Goal: Task Accomplishment & Management: Complete application form

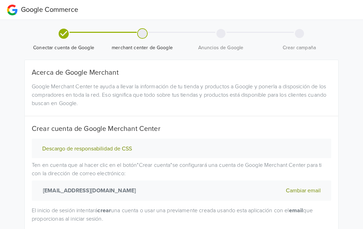
scroll to position [57, 0]
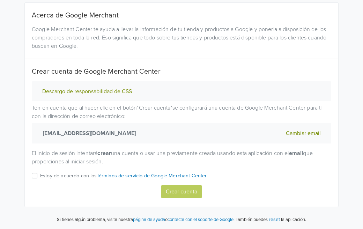
click at [40, 176] on label "Estoy de acuerdo con los Términos de servicio de Google Merchant Center" at bounding box center [123, 178] width 167 height 14
click at [0, 0] on input "Estoy de acuerdo con los Términos de servicio de Google Merchant Center" at bounding box center [0, 0] width 0 height 0
click at [180, 191] on button "Crear cuenta" at bounding box center [181, 191] width 40 height 13
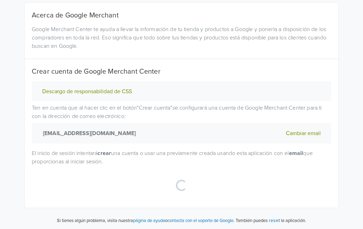
select select "cl"
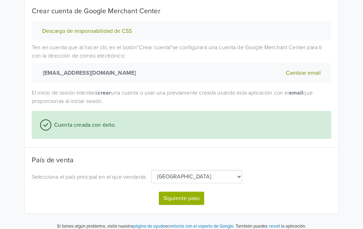
scroll to position [124, 0]
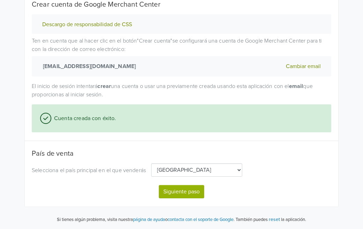
click at [188, 195] on button "Siguiente paso" at bounding box center [181, 191] width 45 height 13
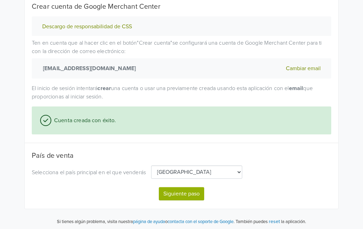
select select "cl"
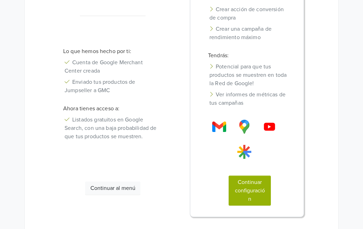
scroll to position [179, 0]
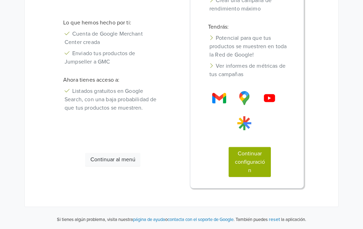
click at [253, 164] on button "Continuar configuración" at bounding box center [250, 162] width 42 height 30
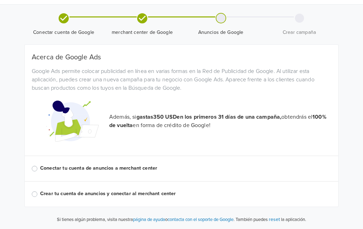
scroll to position [15, 0]
click at [40, 168] on label "Conectar tu cuenta de anuncios a merchant center" at bounding box center [185, 168] width 291 height 8
click at [0, 0] on input "Conectar tu cuenta de anuncios a merchant center" at bounding box center [0, 0] width 0 height 0
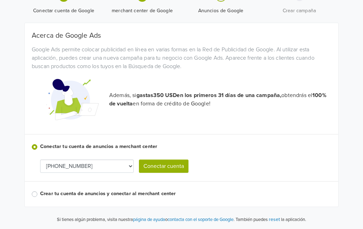
click at [40, 195] on label "Crear tu cuenta de anuncios y conectar al merchant center" at bounding box center [185, 194] width 291 height 8
click at [0, 0] on input "Crear tu cuenta de anuncios y conectar al merchant center" at bounding box center [0, 0] width 0 height 0
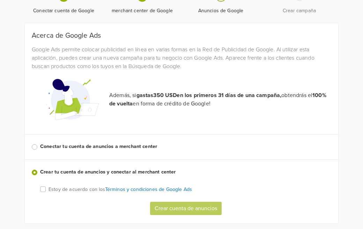
scroll to position [54, 0]
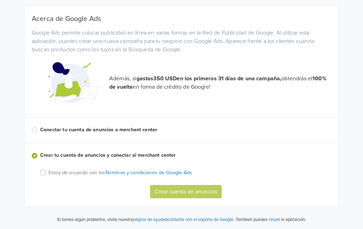
click at [40, 133] on label "Conectar tu cuenta de anuncios a merchant center" at bounding box center [185, 130] width 291 height 8
click at [0, 0] on input "Conectar tu cuenta de anuncios a merchant center" at bounding box center [0, 0] width 0 height 0
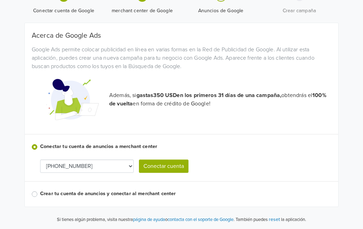
click at [37, 194] on div "Crear tu cuenta de anuncios y conectar al merchant center" at bounding box center [181, 194] width 299 height 8
click at [40, 195] on label "Crear tu cuenta de anuncios y conectar al merchant center" at bounding box center [185, 194] width 291 height 8
click at [0, 0] on input "Crear tu cuenta de anuncios y conectar al merchant center" at bounding box center [0, 0] width 0 height 0
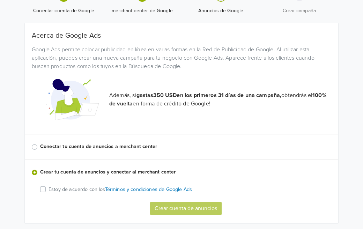
scroll to position [54, 0]
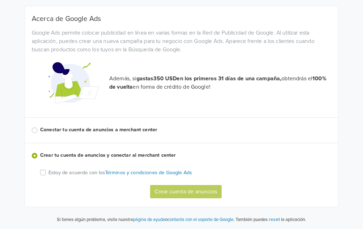
click at [49, 171] on label "Estoy de acuerdo con los Términos y condiciones de Google Ads" at bounding box center [120, 172] width 143 height 8
click at [0, 0] on input "Estoy de acuerdo con los Términos y condiciones de Google Ads" at bounding box center [0, 0] width 0 height 0
click at [193, 195] on button "Crear cuenta de anuncios" at bounding box center [186, 191] width 72 height 13
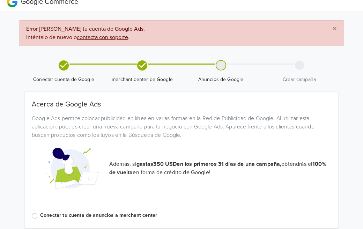
scroll to position [94, 0]
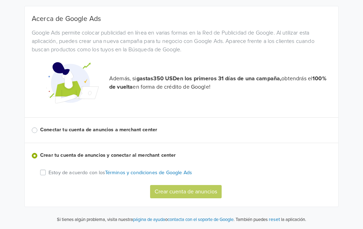
click at [49, 174] on label "Estoy de acuerdo con los Términos y condiciones de Google Ads" at bounding box center [120, 172] width 143 height 8
click at [0, 0] on input "Estoy de acuerdo con los Términos y condiciones de Google Ads" at bounding box center [0, 0] width 0 height 0
click at [192, 195] on button "Crear cuenta de anuncios" at bounding box center [186, 191] width 72 height 13
click at [49, 173] on label "Estoy de acuerdo con los Términos y condiciones de Google Ads" at bounding box center [120, 172] width 143 height 8
click at [0, 0] on input "Estoy de acuerdo con los Términos y condiciones de Google Ads" at bounding box center [0, 0] width 0 height 0
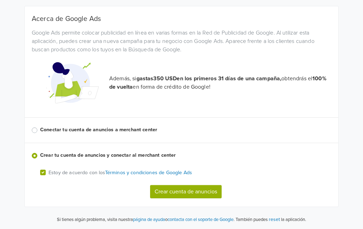
click at [198, 192] on button "Crear cuenta de anuncios" at bounding box center [186, 191] width 72 height 13
click at [49, 175] on label "Estoy de acuerdo con los Términos y condiciones de Google Ads" at bounding box center [120, 172] width 143 height 8
click at [0, 0] on input "Estoy de acuerdo con los Términos y condiciones de Google Ads" at bounding box center [0, 0] width 0 height 0
click at [210, 193] on button "Crear cuenta de anuncios" at bounding box center [186, 191] width 72 height 13
click at [40, 130] on label "Conectar tu cuenta de anuncios a merchant center" at bounding box center [185, 130] width 291 height 8
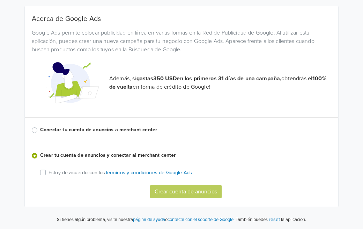
click at [0, 0] on input "Conectar tu cuenta de anuncios a merchant center" at bounding box center [0, 0] width 0 height 0
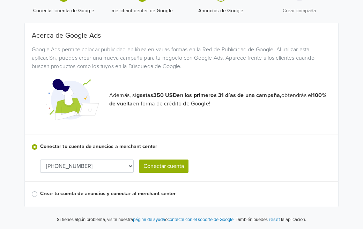
scroll to position [77, 0]
click at [170, 162] on button "Conectar cuenta" at bounding box center [164, 166] width 50 height 13
click at [40, 195] on label "Crear tu cuenta de anuncios y conectar al merchant center" at bounding box center [185, 194] width 291 height 8
click at [0, 0] on input "Crear tu cuenta de anuncios y conectar al merchant center" at bounding box center [0, 0] width 0 height 0
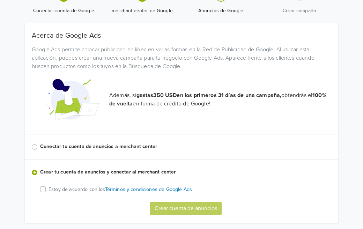
click at [49, 187] on label "Estoy de acuerdo con los Términos y condiciones de Google Ads" at bounding box center [120, 189] width 143 height 8
click at [0, 0] on input "Estoy de acuerdo con los Términos y condiciones de Google Ads" at bounding box center [0, 0] width 0 height 0
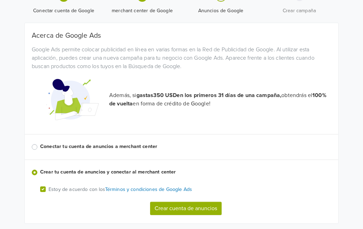
click at [185, 209] on button "Crear cuenta de anuncios" at bounding box center [186, 208] width 72 height 13
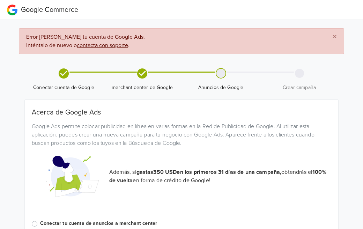
scroll to position [94, 0]
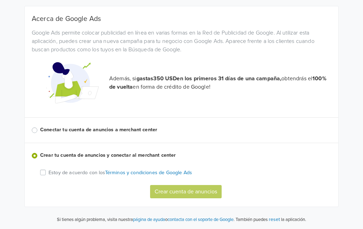
click at [40, 132] on label "Conectar tu cuenta de anuncios a merchant center" at bounding box center [185, 130] width 291 height 8
click at [0, 0] on input "Conectar tu cuenta de anuncios a merchant center" at bounding box center [0, 0] width 0 height 0
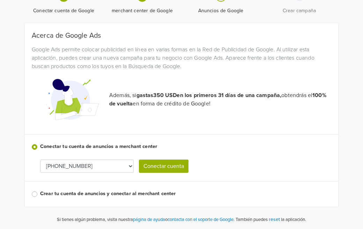
scroll to position [77, 0]
click at [151, 171] on button "Conectar cuenta" at bounding box center [164, 166] width 50 height 13
